Goal: Register for event/course

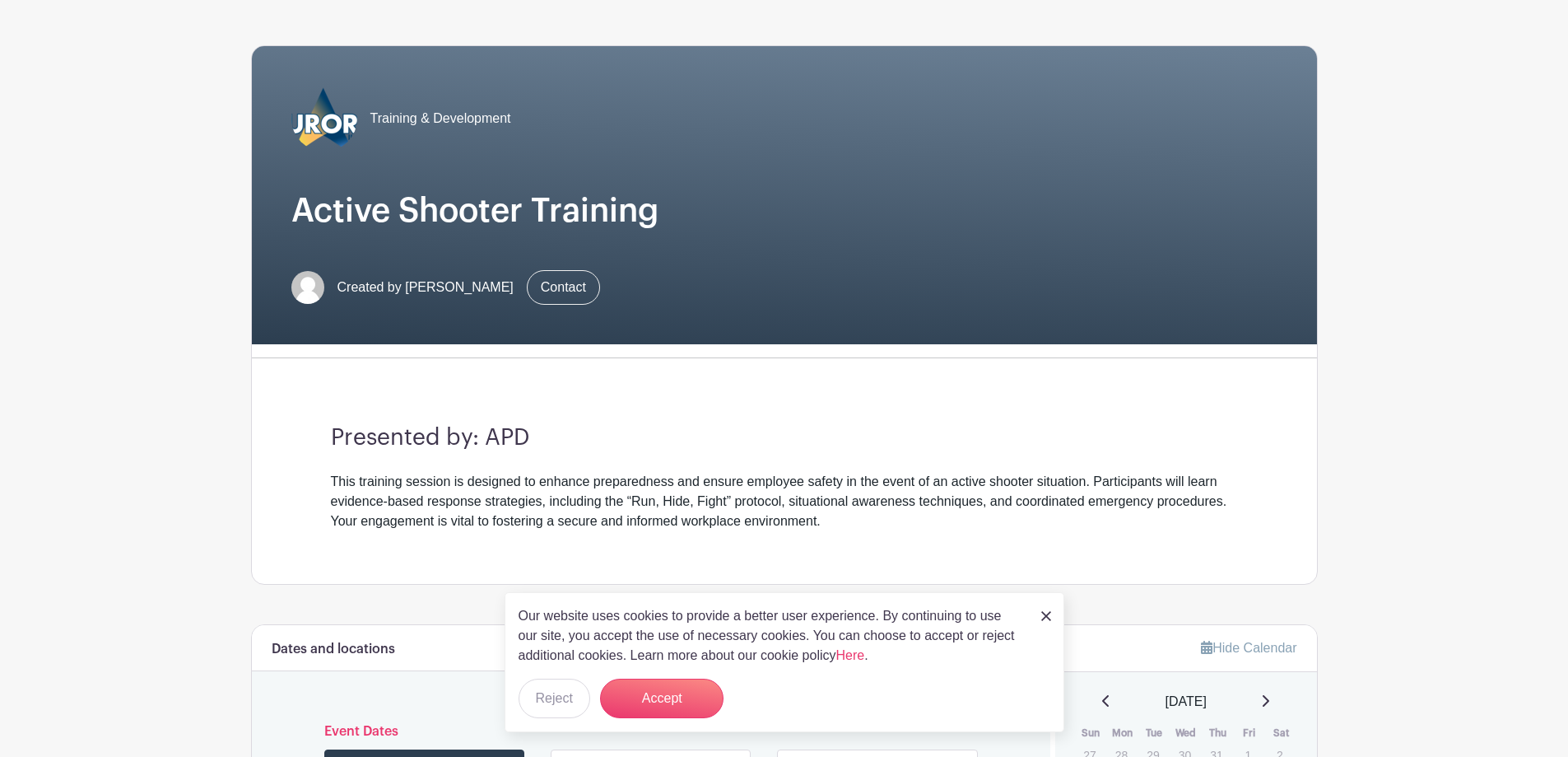
scroll to position [247, 0]
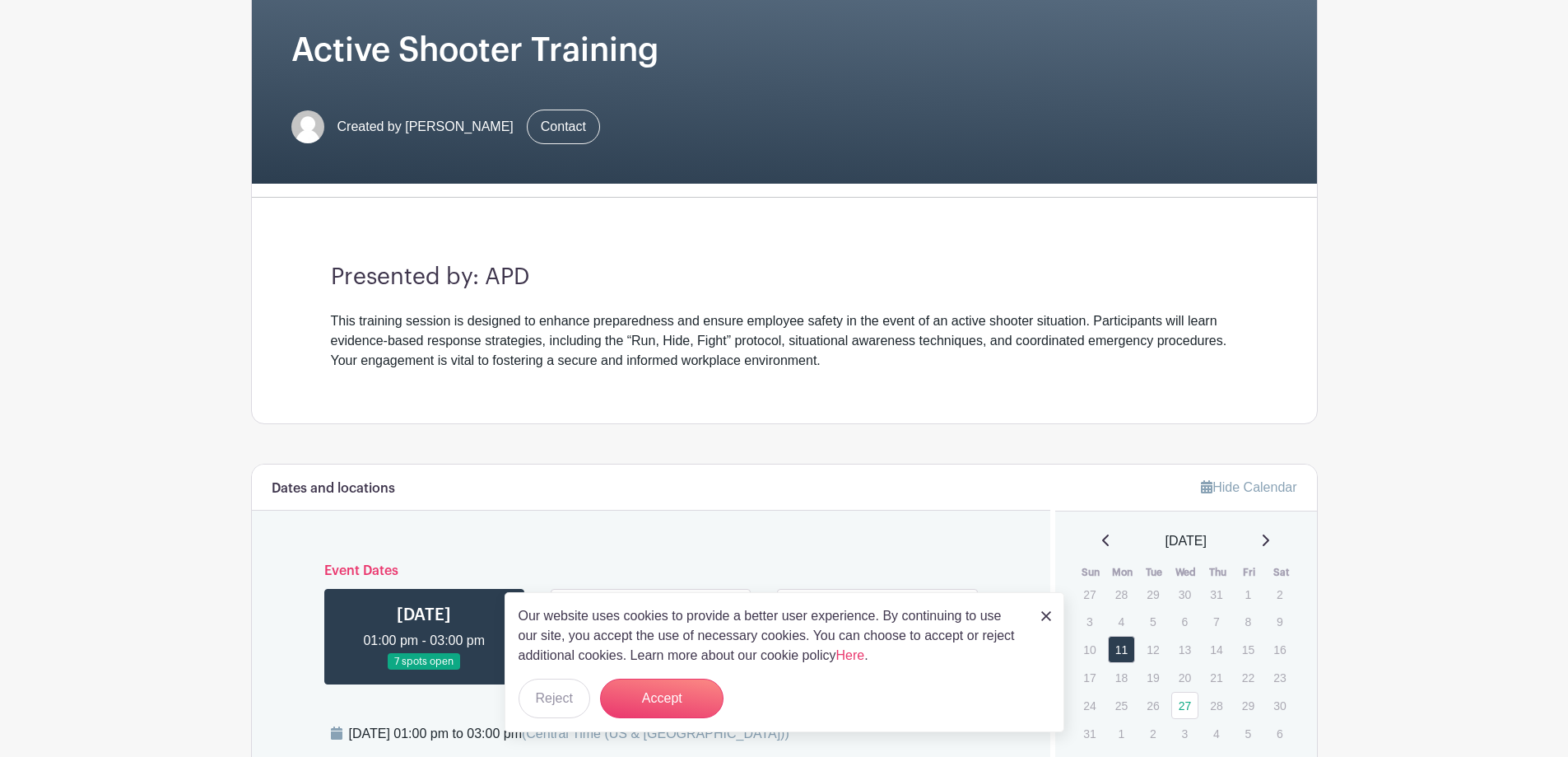
click at [1051, 618] on div "Our website uses cookies to provide a better user experience. By continuing to …" at bounding box center [784, 662] width 560 height 140
click at [1048, 618] on img at bounding box center [1046, 615] width 10 height 10
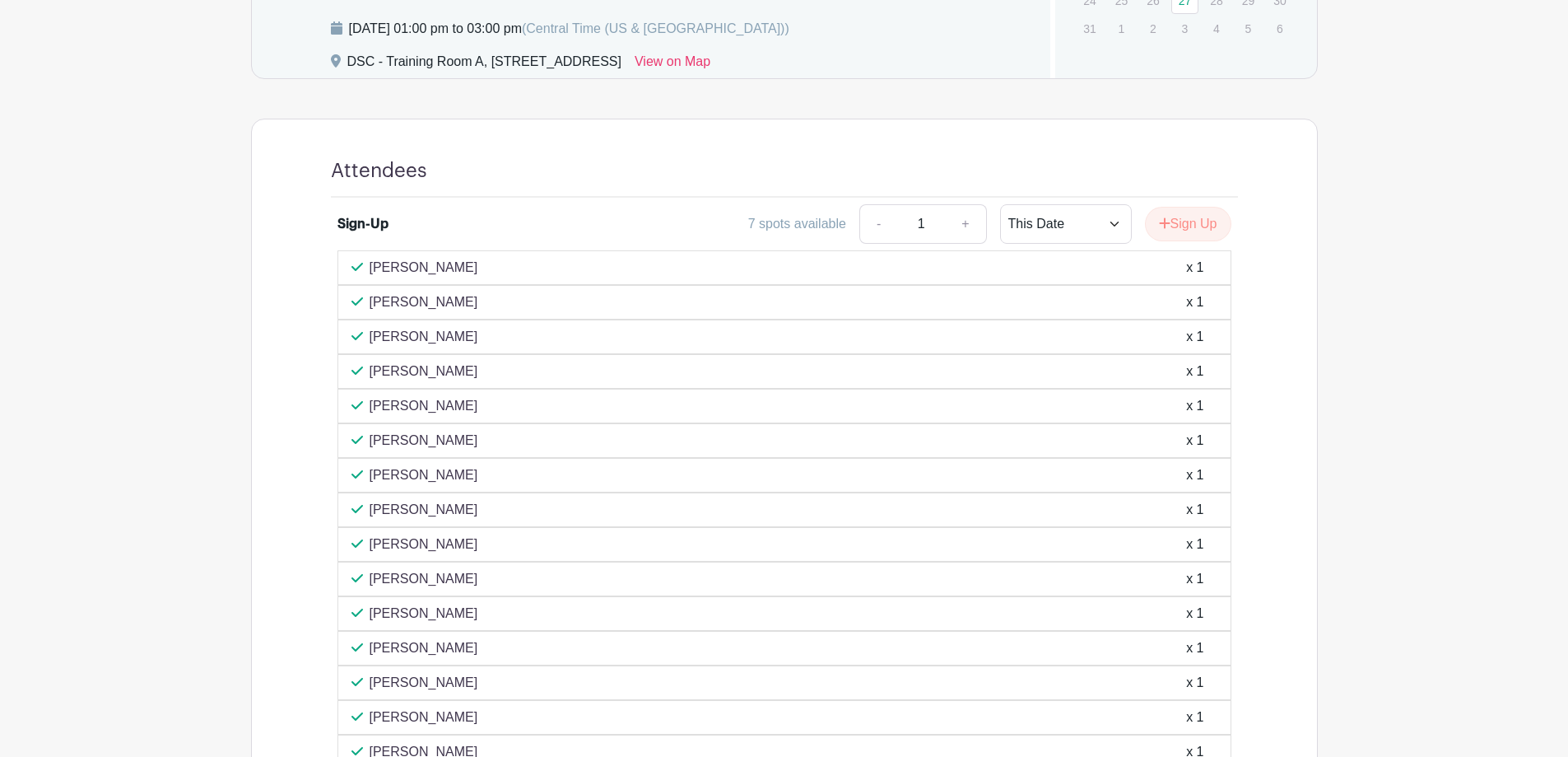
scroll to position [690, 0]
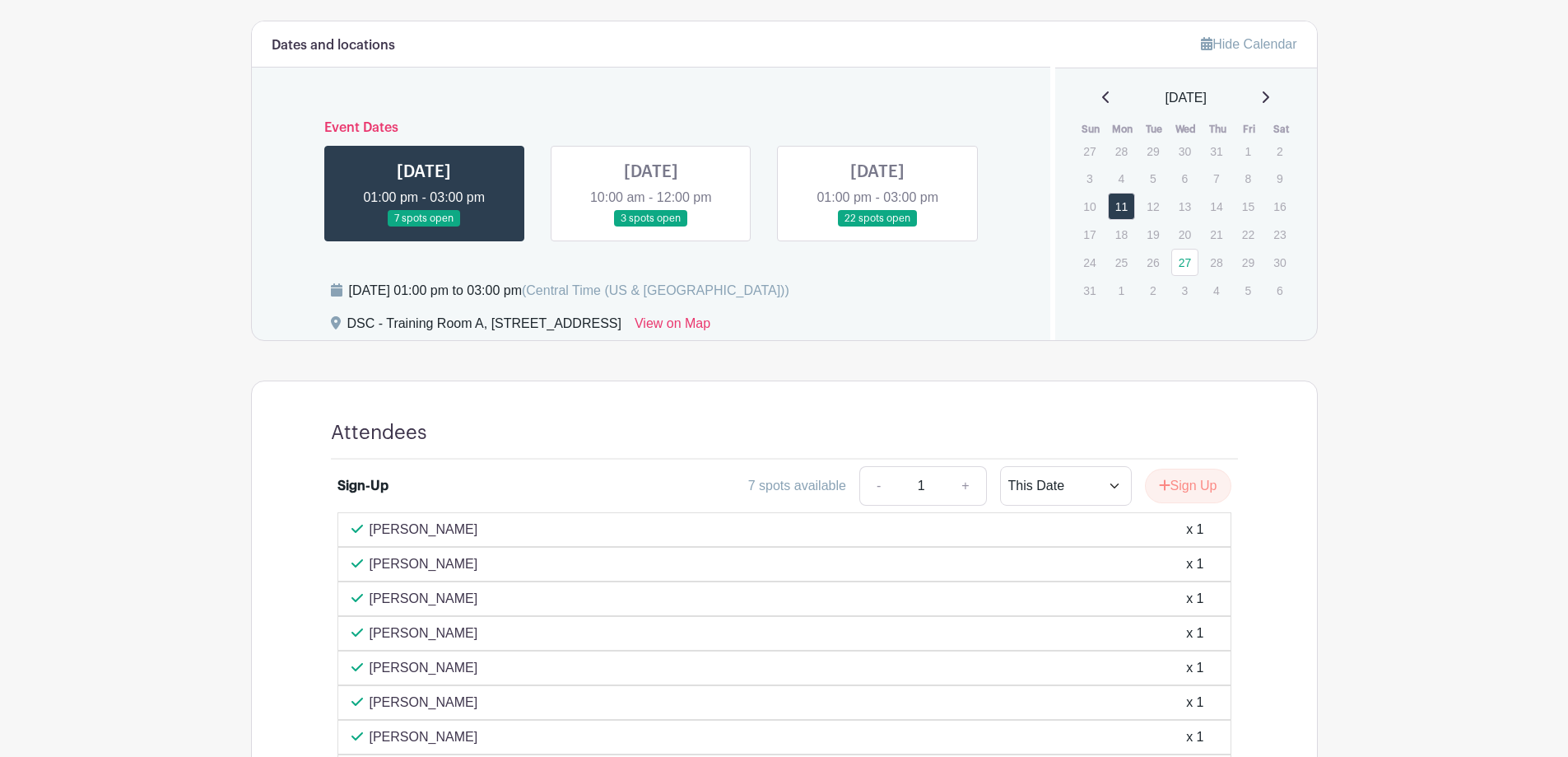
click at [651, 227] on link at bounding box center [651, 227] width 0 height 0
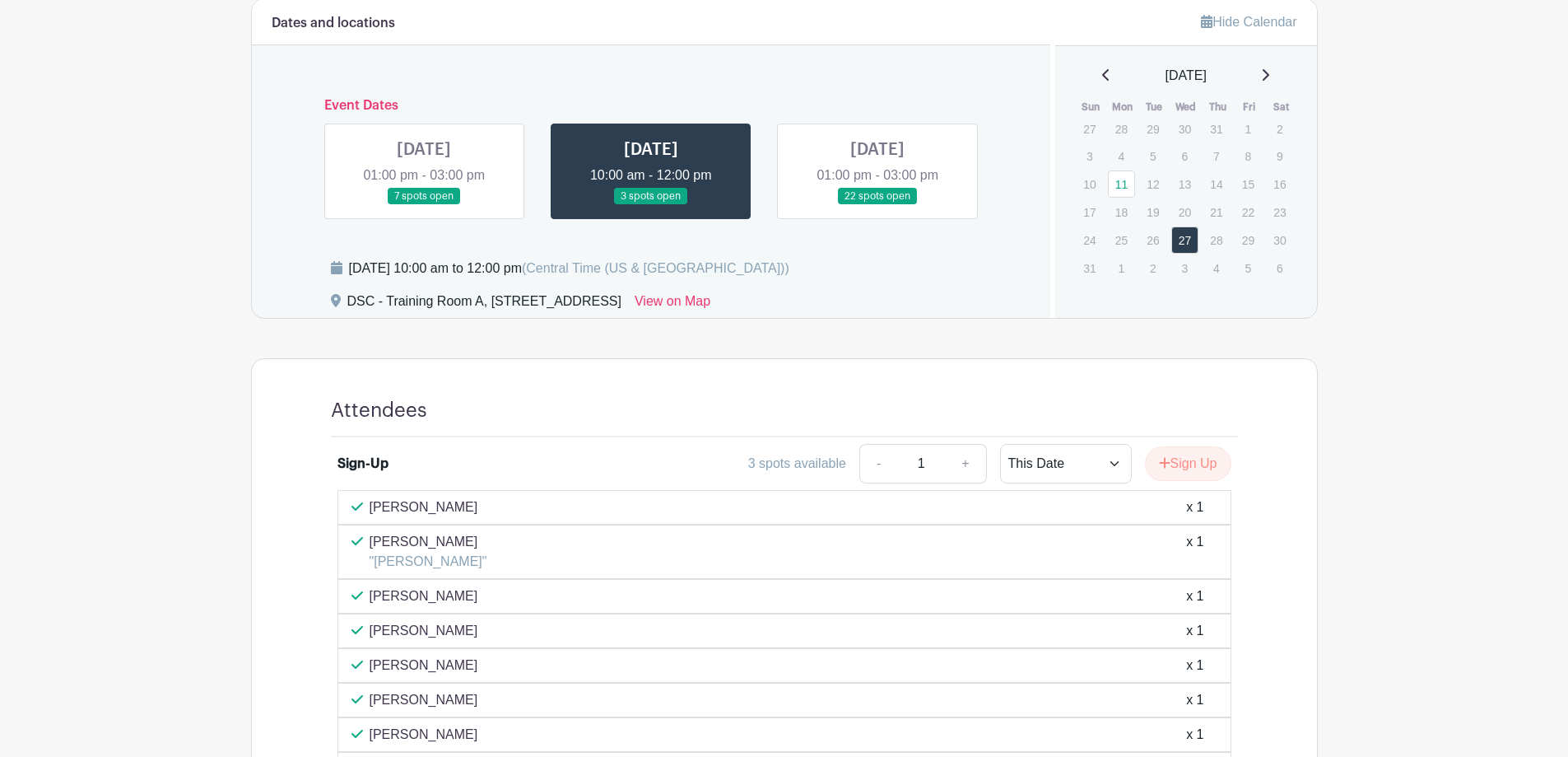
scroll to position [690, 0]
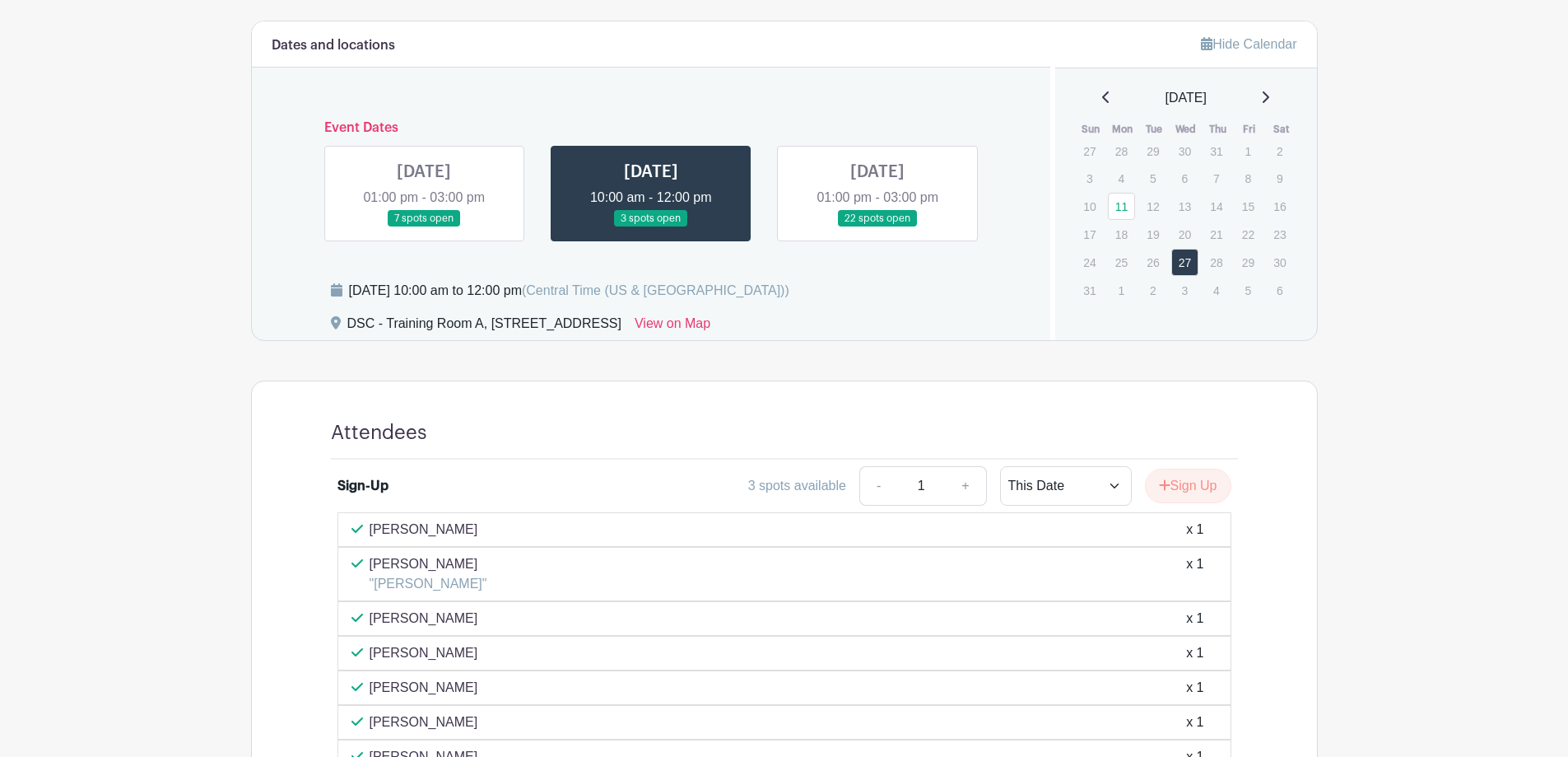
click at [877, 227] on link at bounding box center [877, 227] width 0 height 0
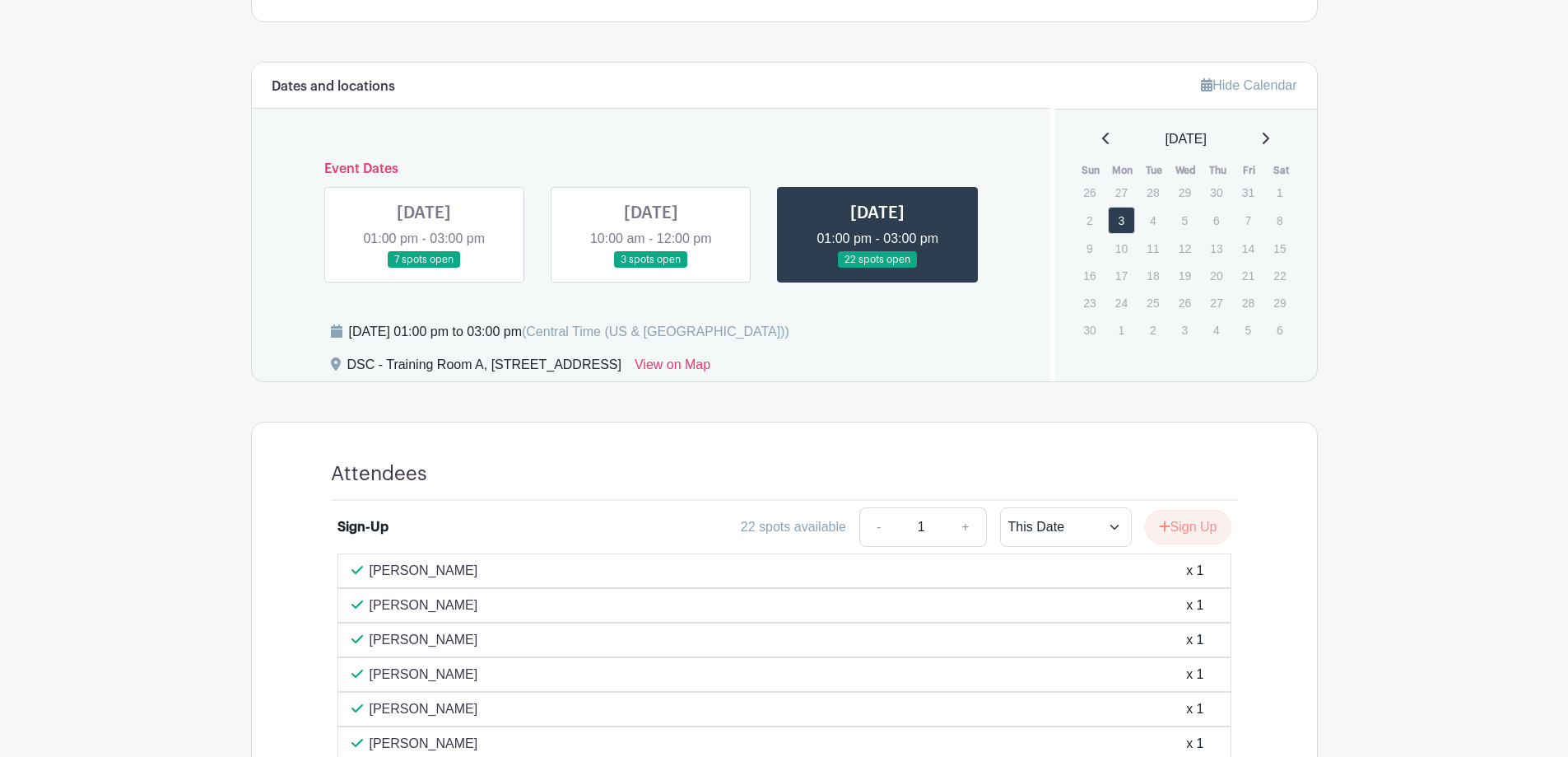
scroll to position [626, 0]
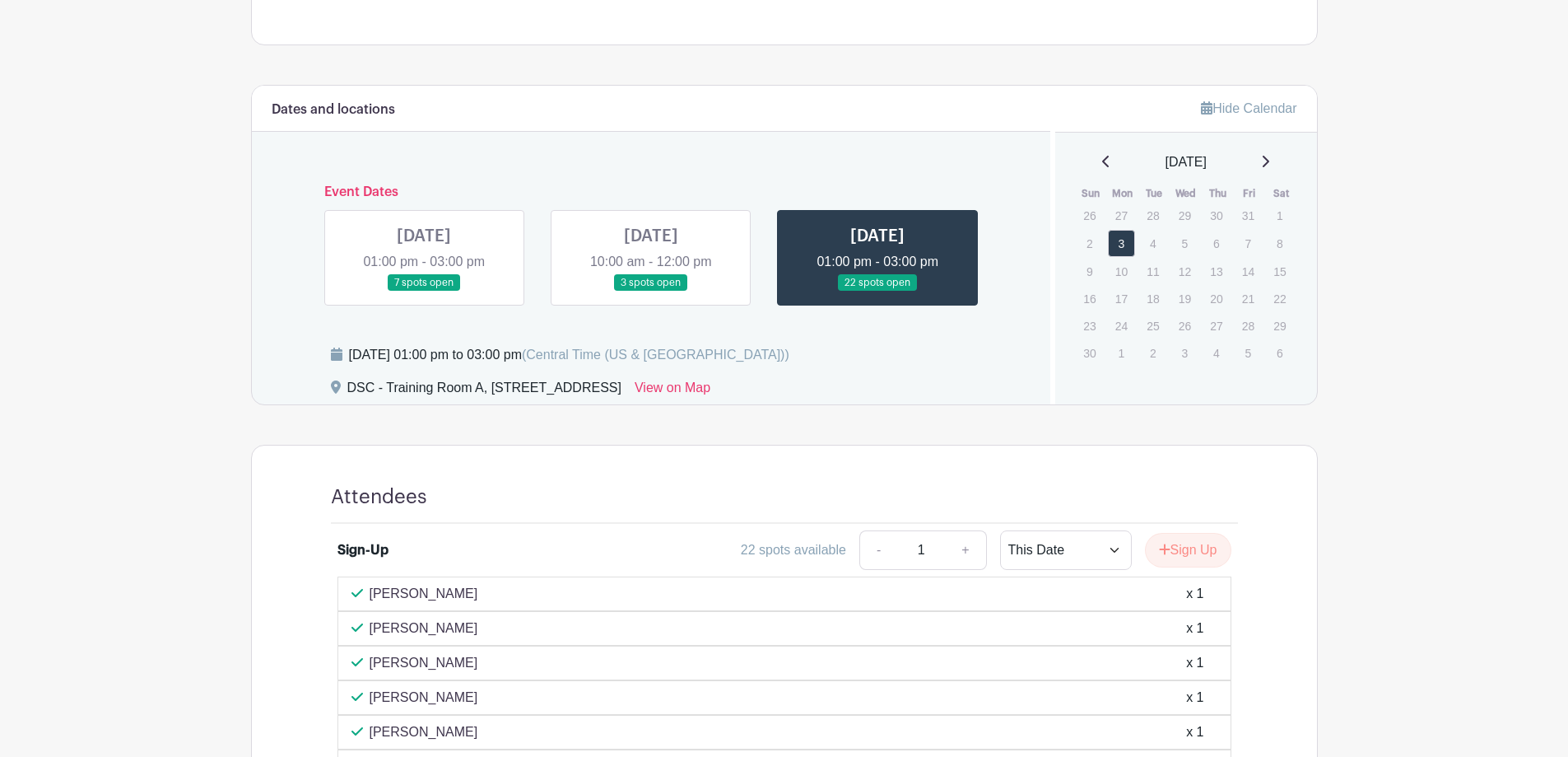
click at [651, 292] on link at bounding box center [651, 292] width 0 height 0
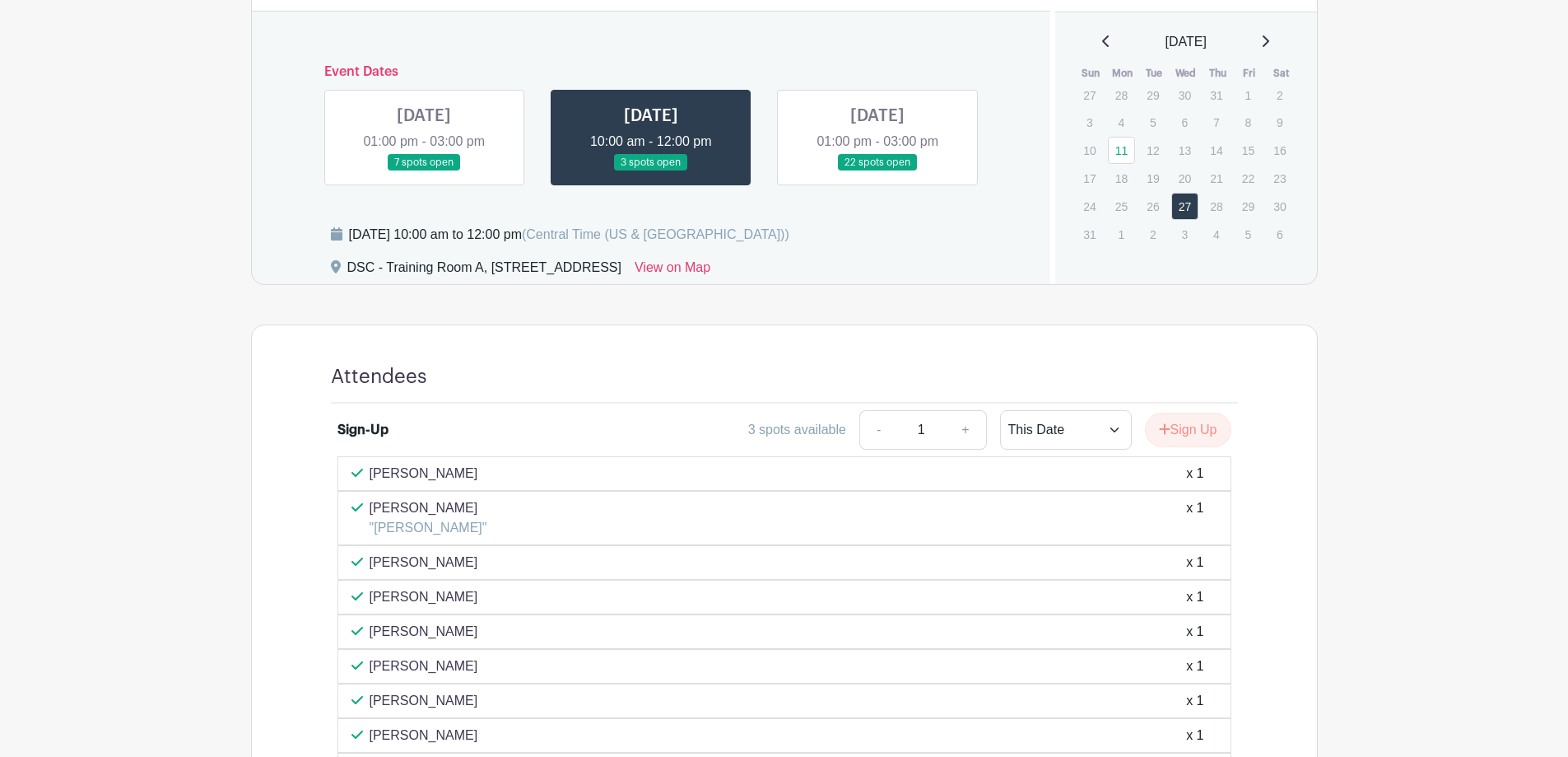
scroll to position [716, 0]
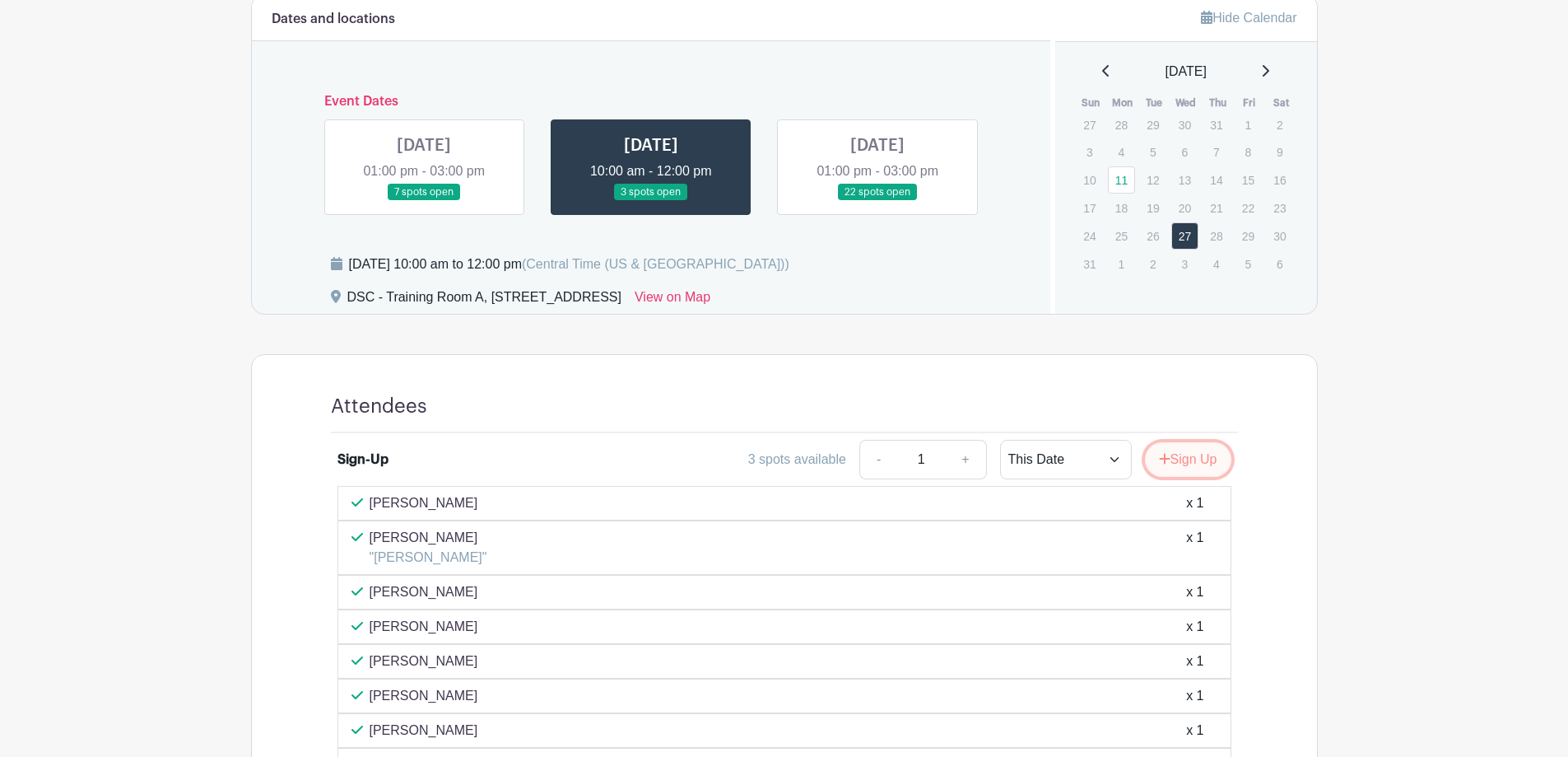
click at [1161, 458] on icon "submit" at bounding box center [1164, 458] width 11 height 11
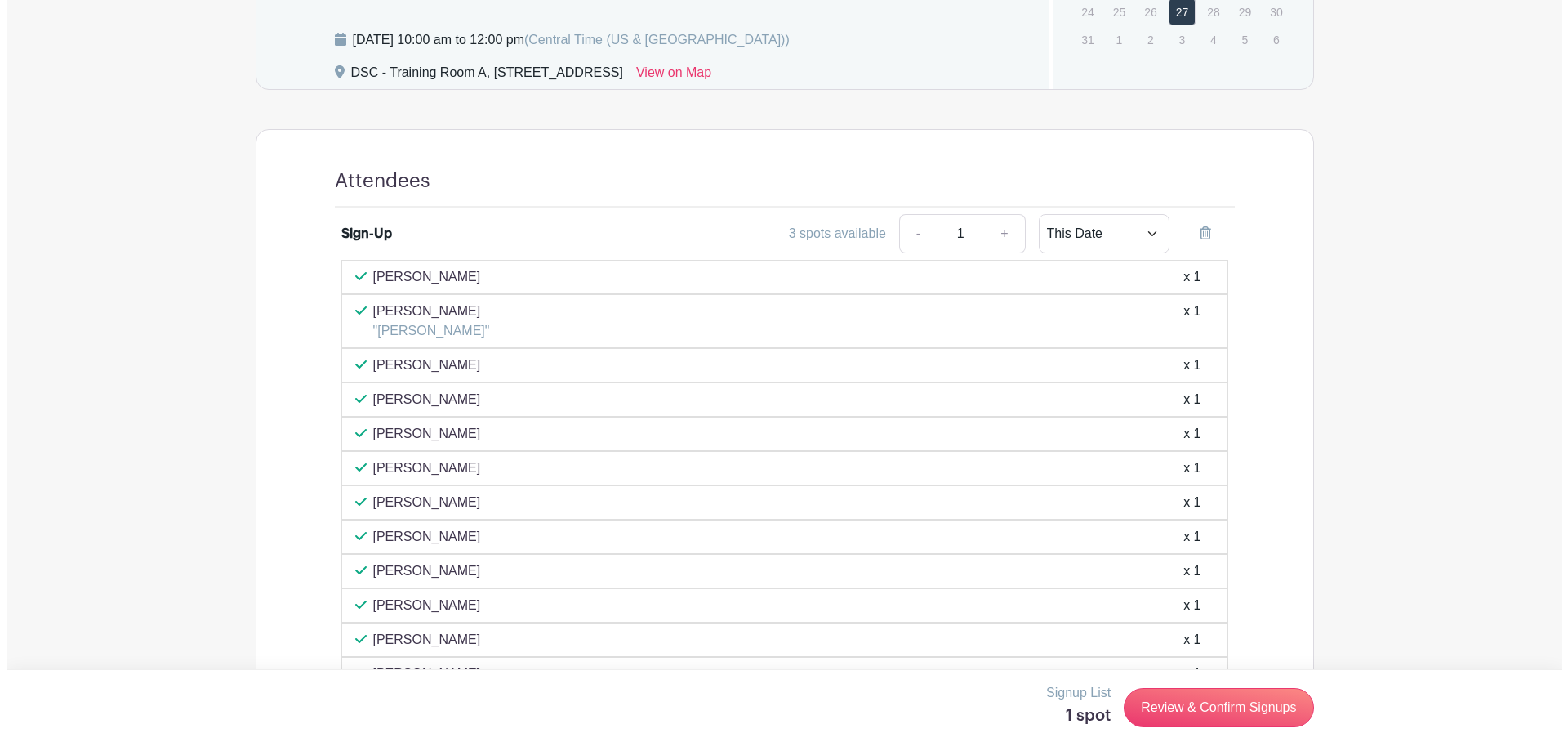
scroll to position [955, 0]
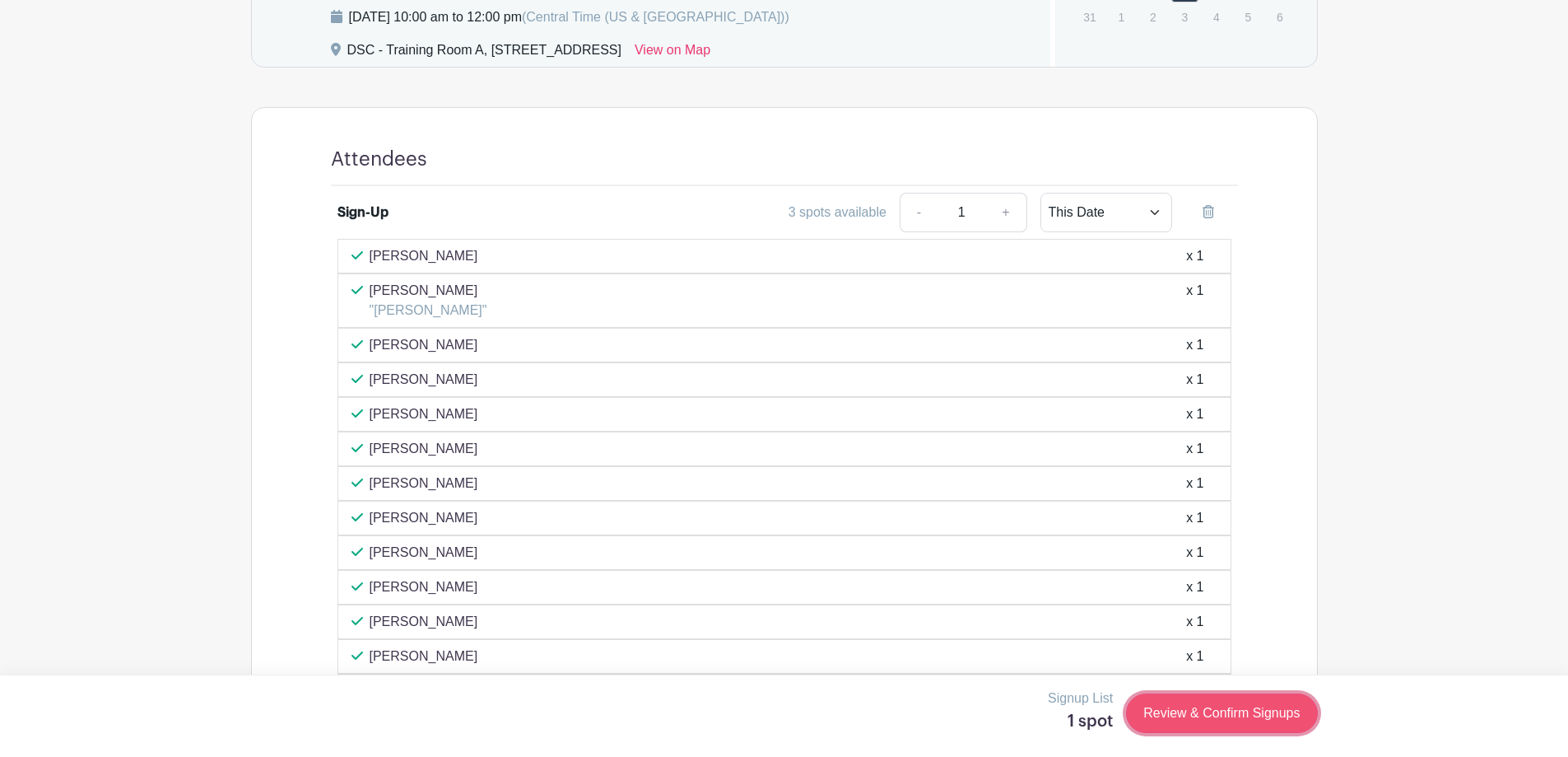
click at [1194, 714] on link "Review & Confirm Signups" at bounding box center [1221, 713] width 191 height 39
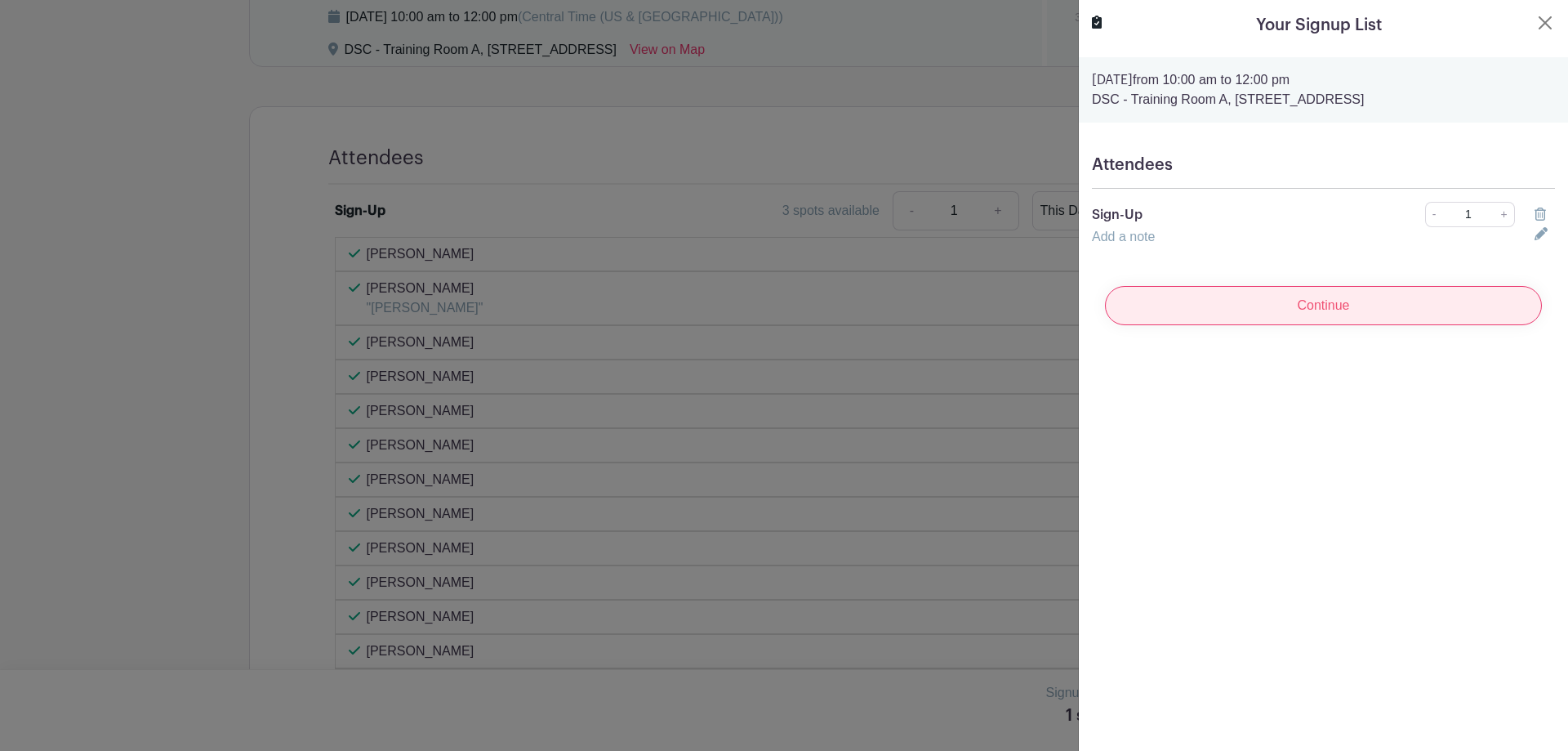
click at [1329, 318] on input "Continue" at bounding box center [1323, 305] width 437 height 39
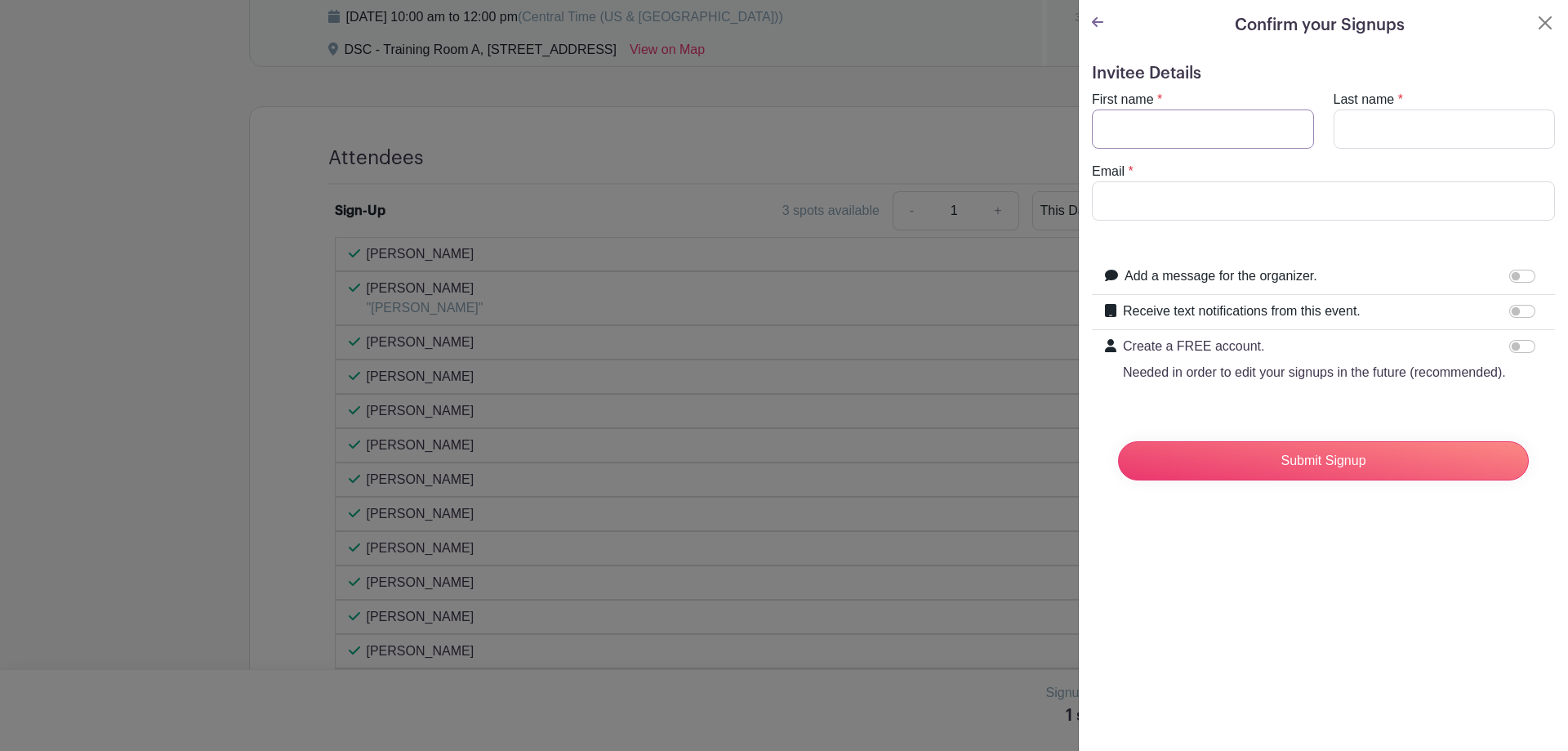
click at [1201, 138] on input "First name" at bounding box center [1203, 129] width 222 height 39
type input "[PERSON_NAME]"
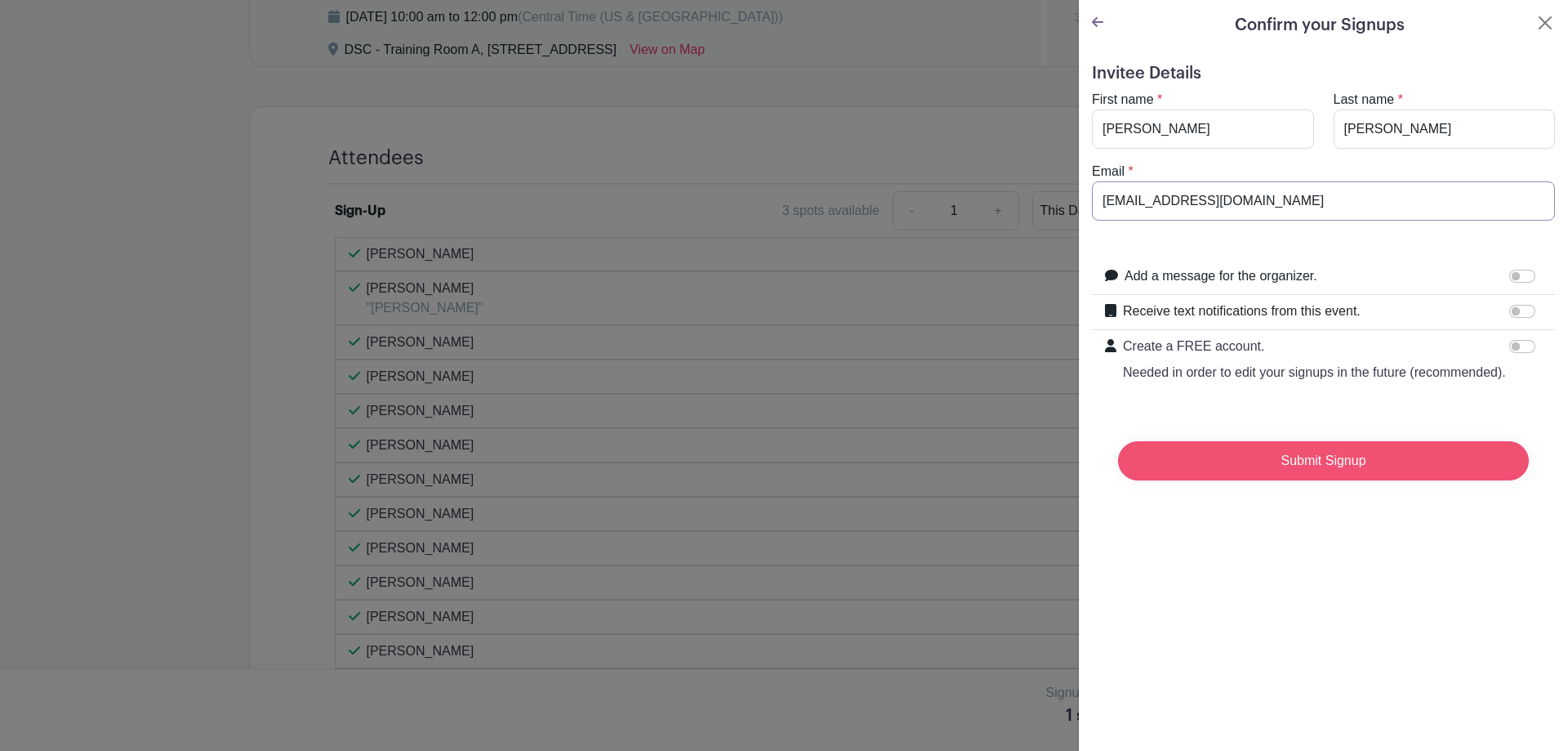
type input "[EMAIL_ADDRESS][DOMAIN_NAME]"
click at [1313, 467] on input "Submit Signup" at bounding box center [1323, 461] width 411 height 39
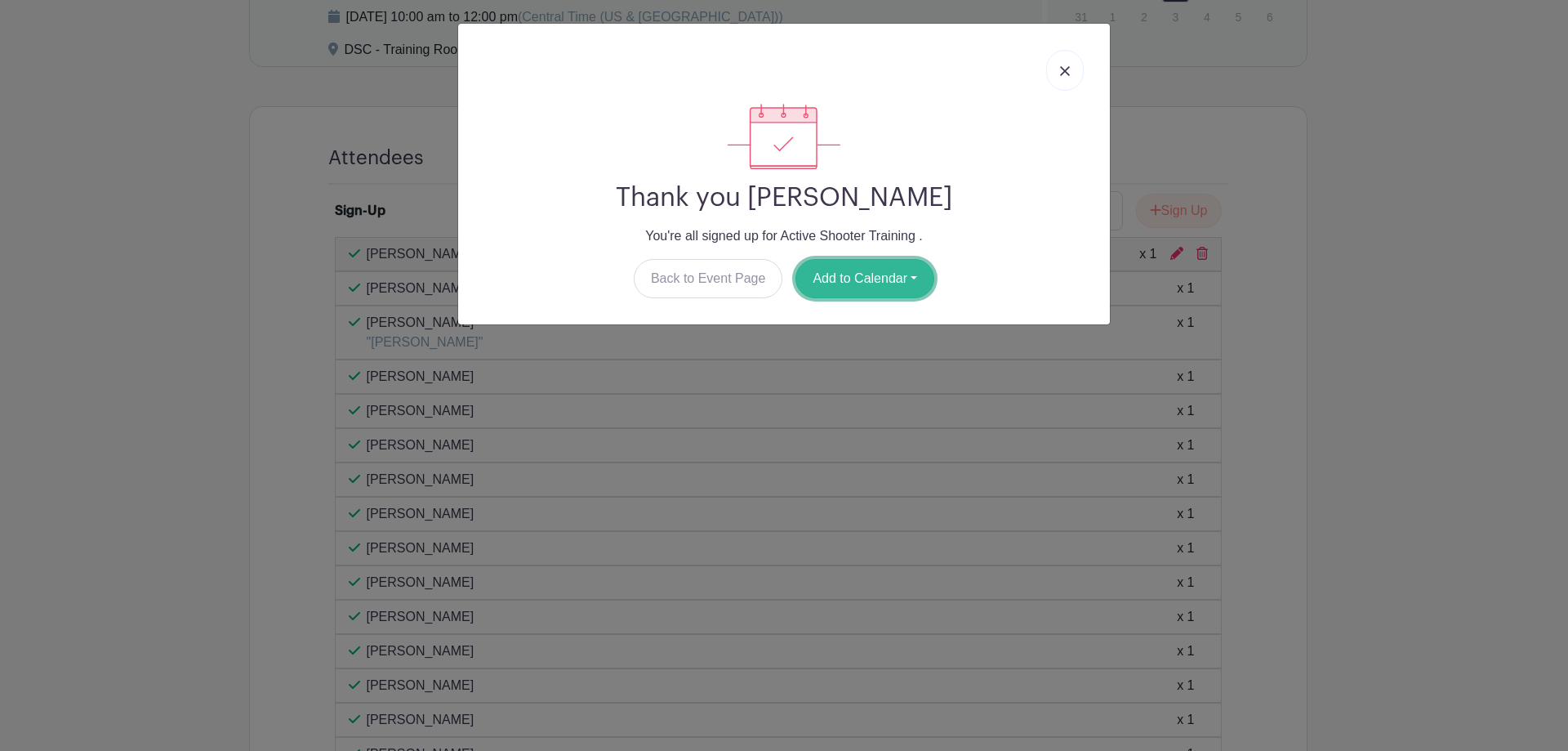
drag, startPoint x: 868, startPoint y: 275, endPoint x: 880, endPoint y: 283, distance: 14.4
click at [868, 276] on button "Add to Calendar" at bounding box center [864, 279] width 139 height 39
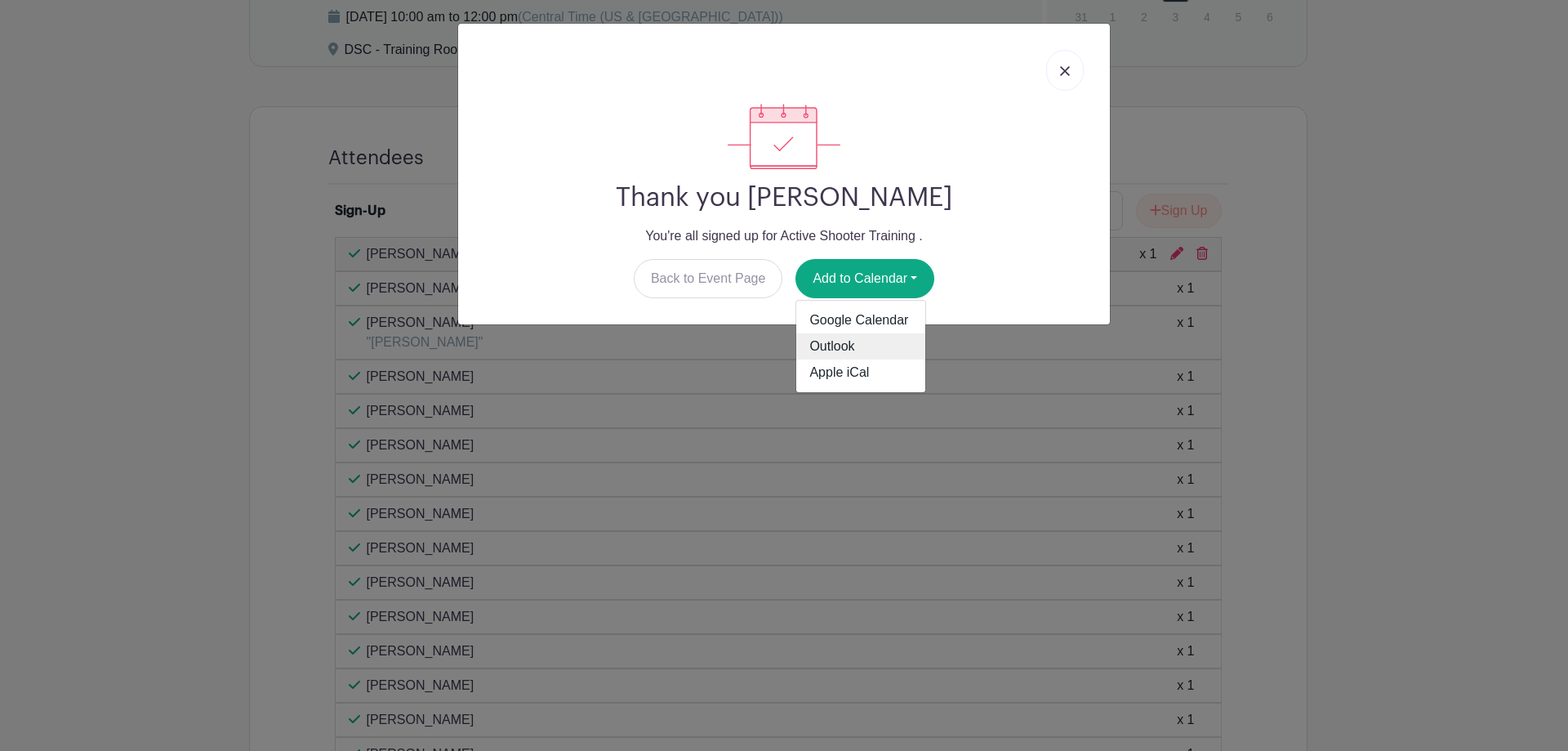
click at [849, 341] on link "Outlook" at bounding box center [860, 347] width 129 height 27
